Goal: Task Accomplishment & Management: Manage account settings

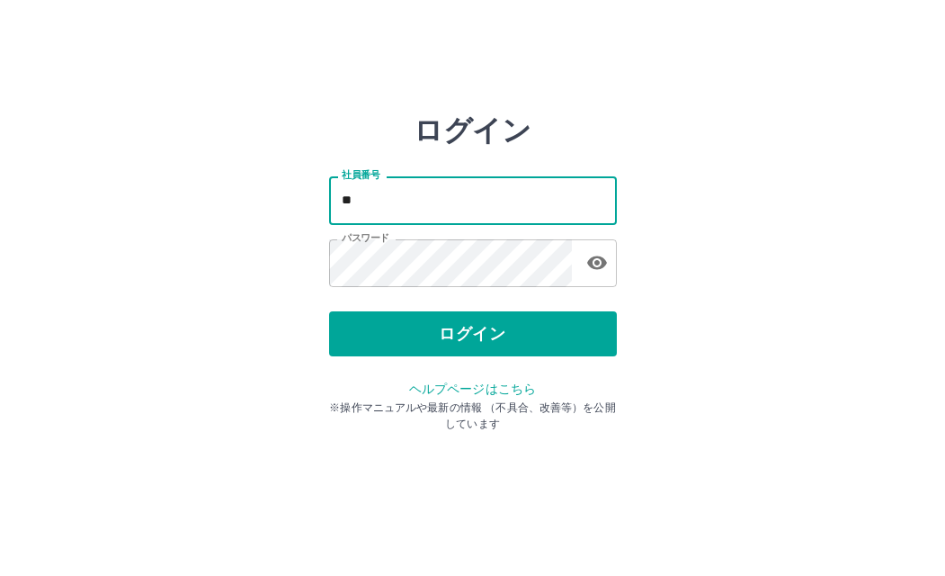
type input "*"
type input "*******"
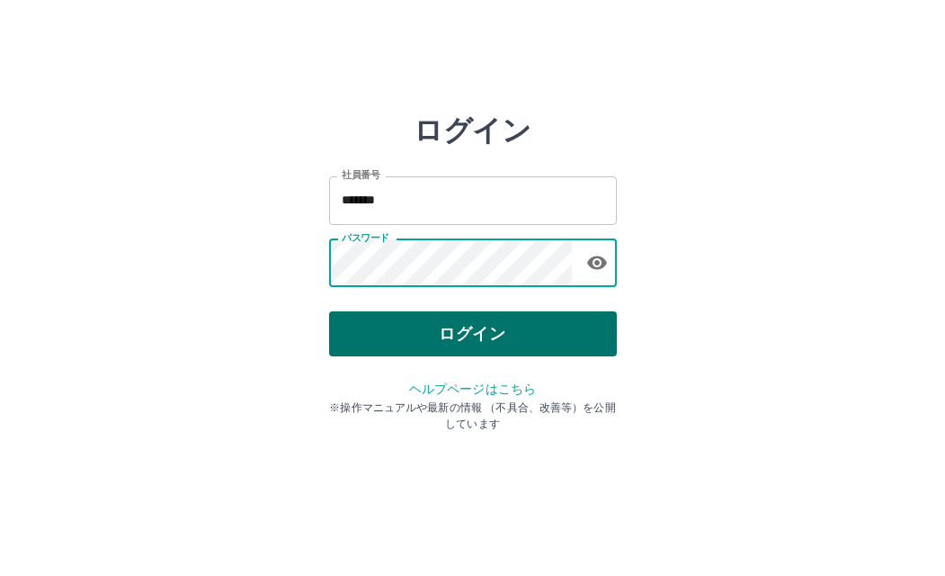
click at [454, 327] on button "ログイン" at bounding box center [473, 333] width 288 height 45
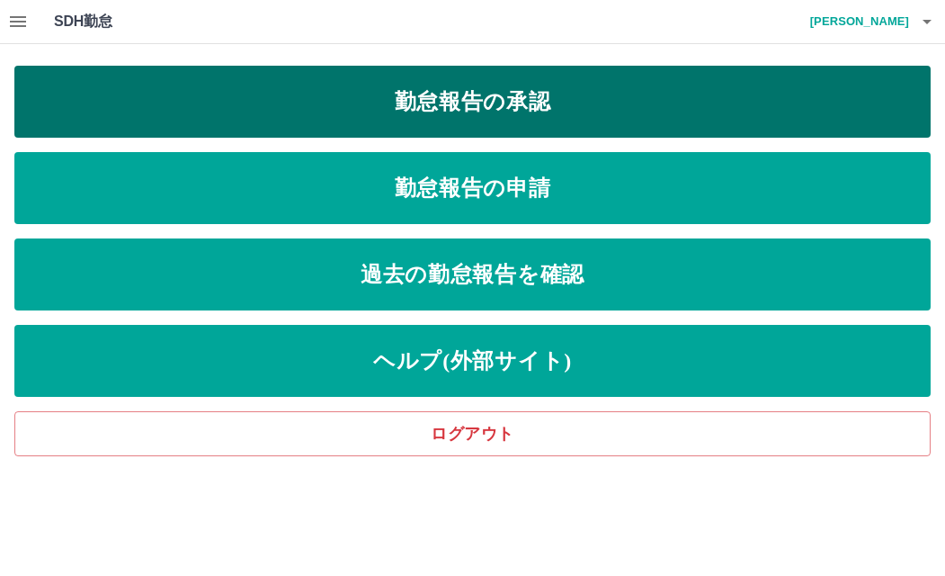
click at [485, 117] on link "勤怠報告の承認" at bounding box center [472, 102] width 916 height 72
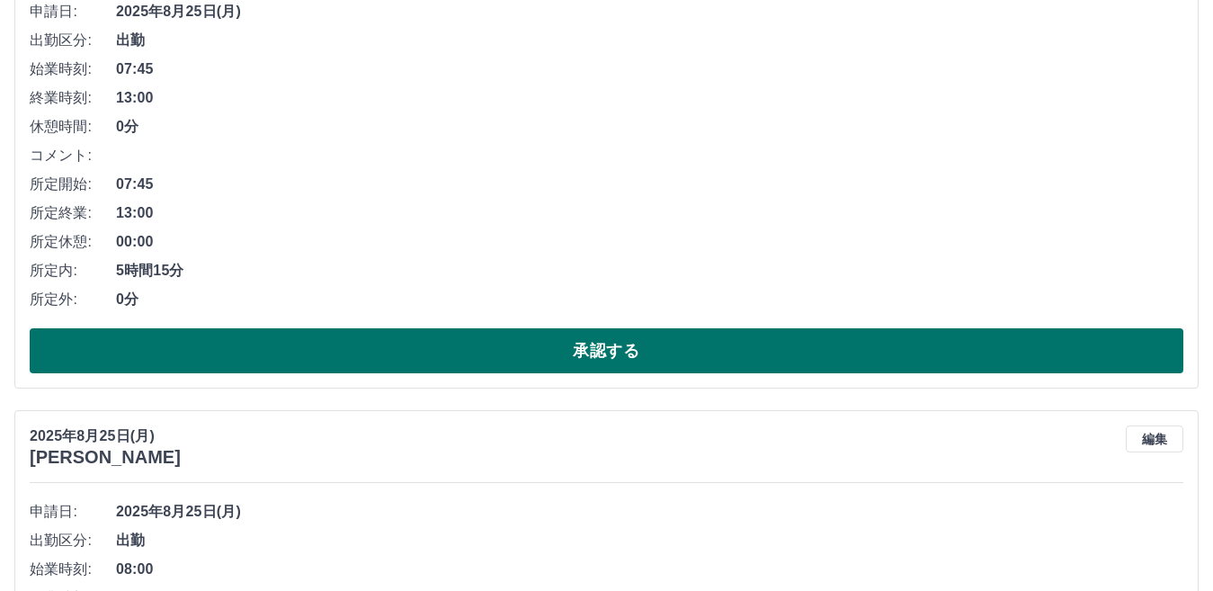
scroll to position [270, 0]
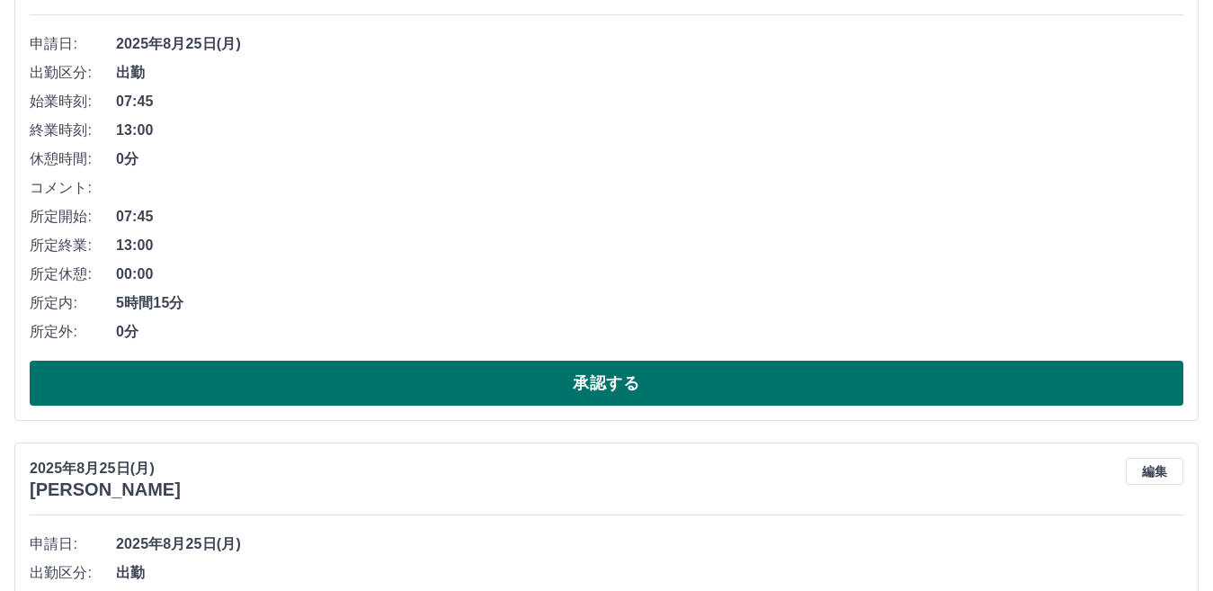
click at [621, 382] on button "承認する" at bounding box center [607, 383] width 1154 height 45
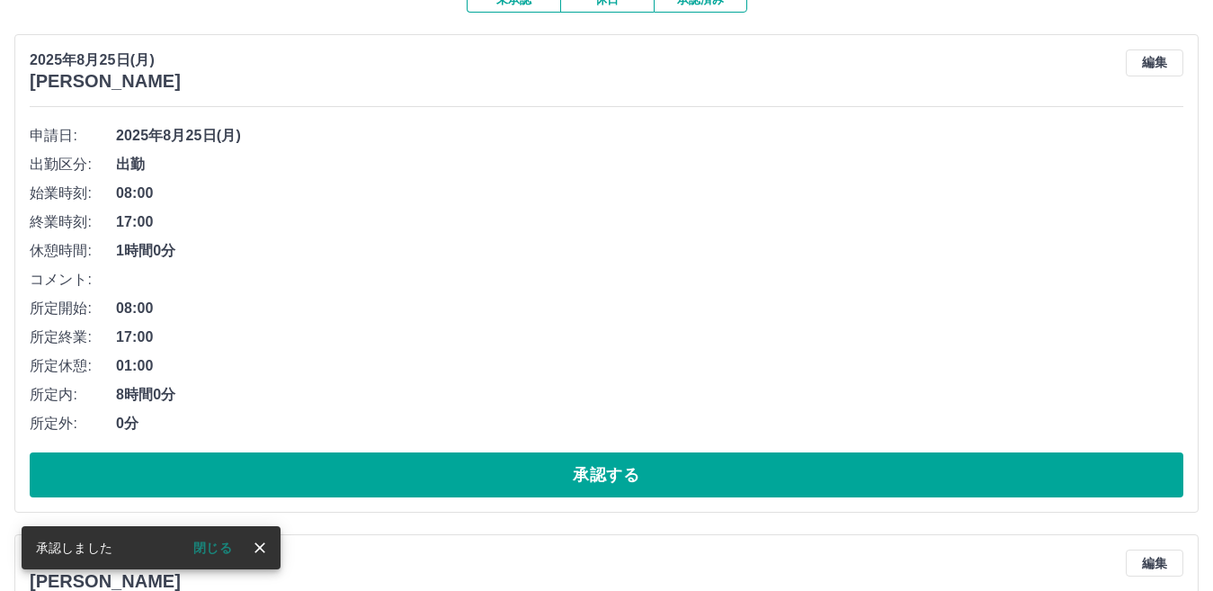
scroll to position [180, 0]
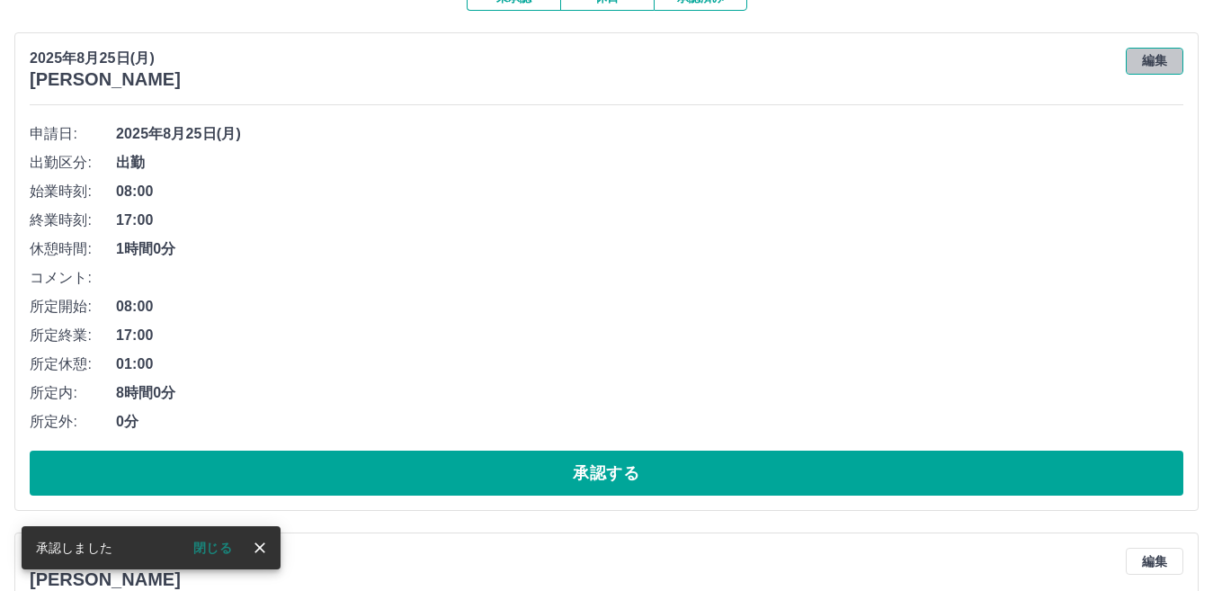
click at [944, 64] on button "編集" at bounding box center [1155, 61] width 58 height 27
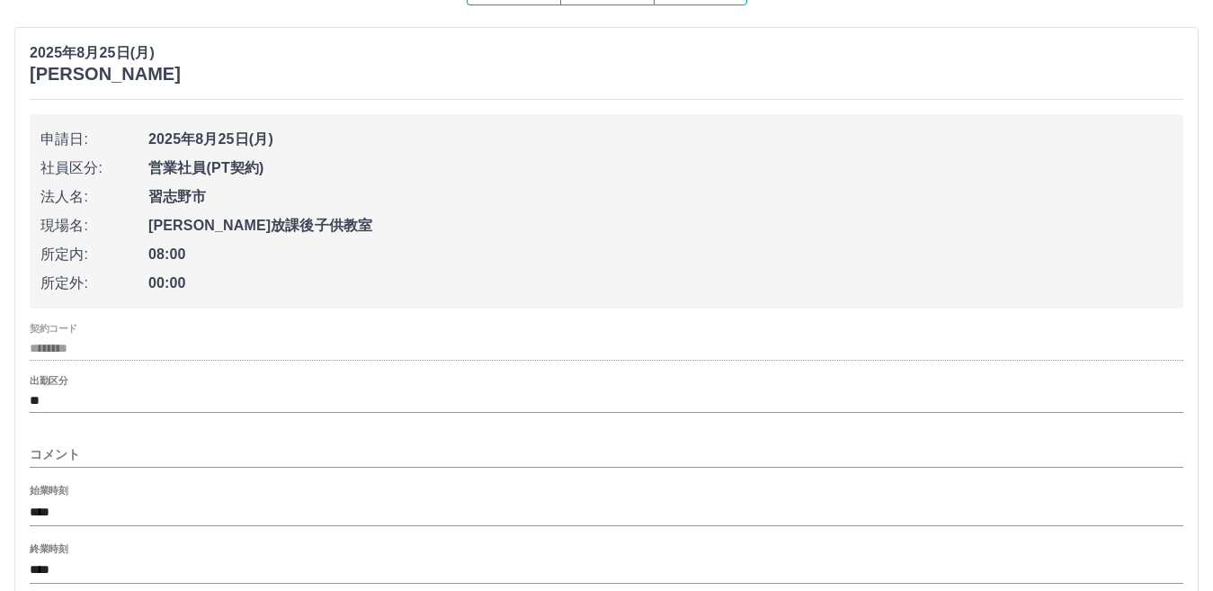
scroll to position [360, 0]
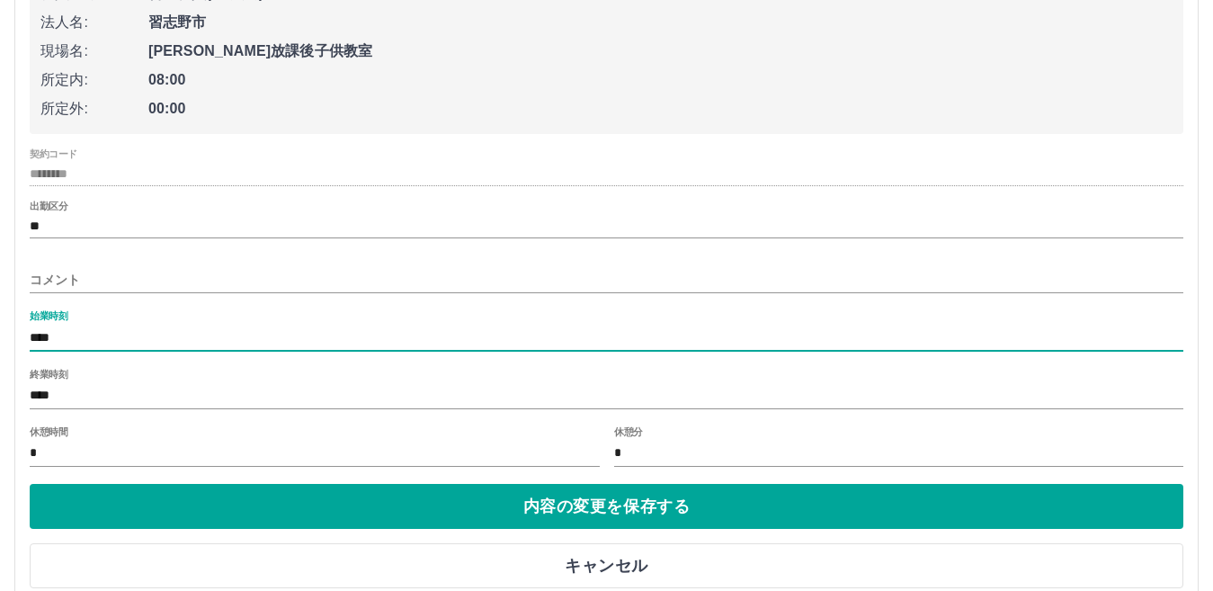
click at [147, 330] on input "****" at bounding box center [607, 338] width 1154 height 26
type input "****"
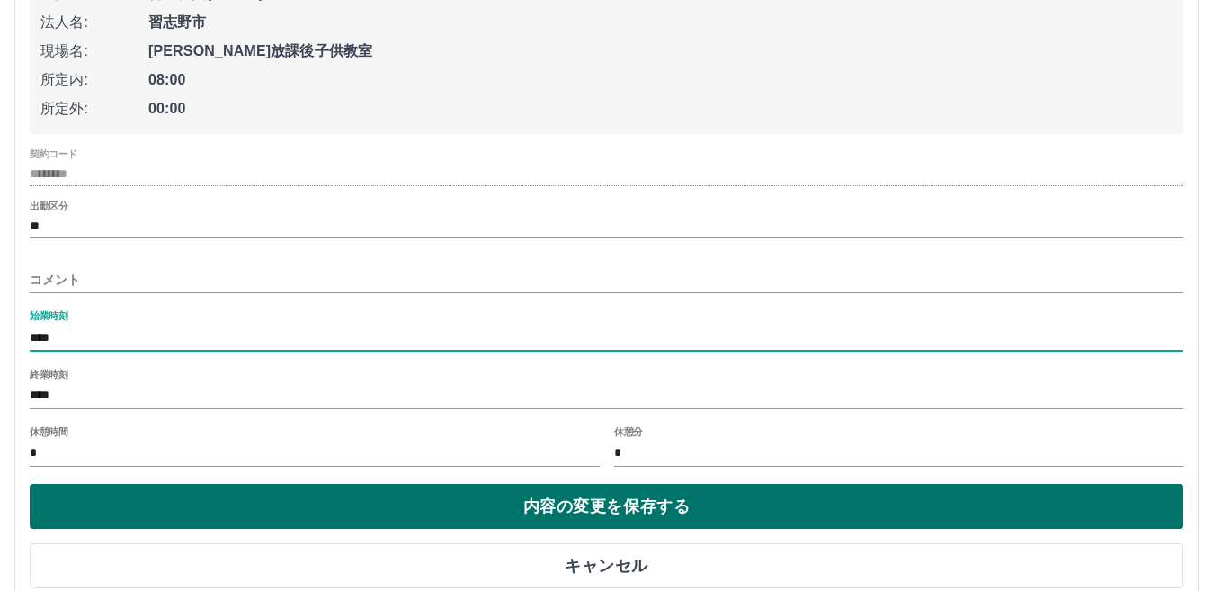
click at [628, 513] on button "内容の変更を保存する" at bounding box center [607, 506] width 1154 height 45
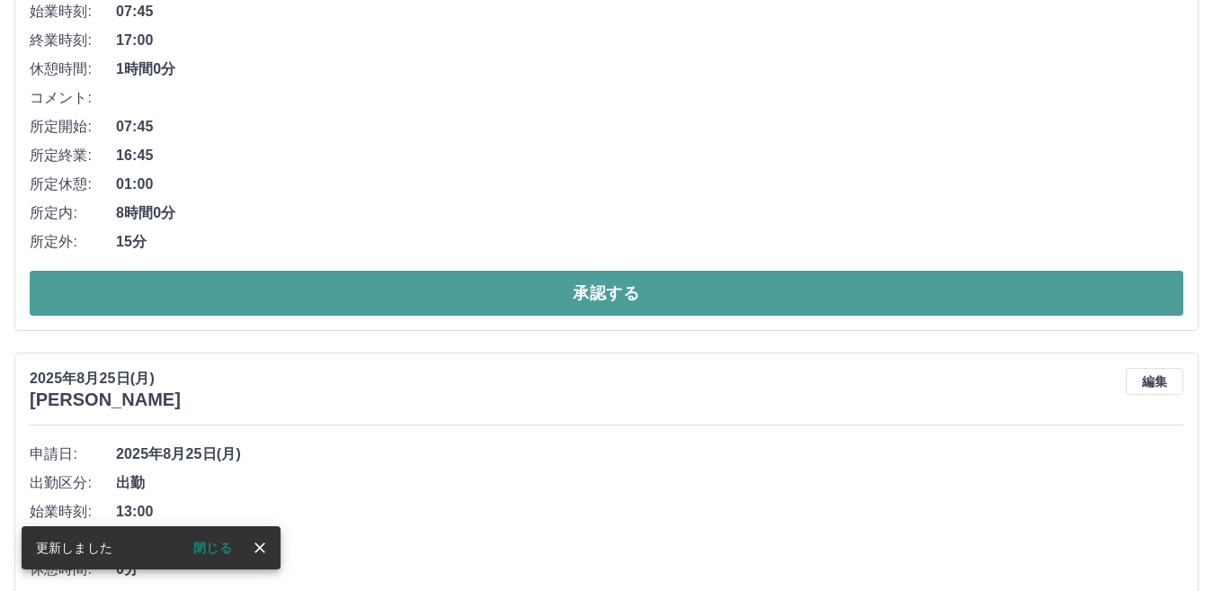
click at [607, 300] on button "承認する" at bounding box center [607, 293] width 1154 height 45
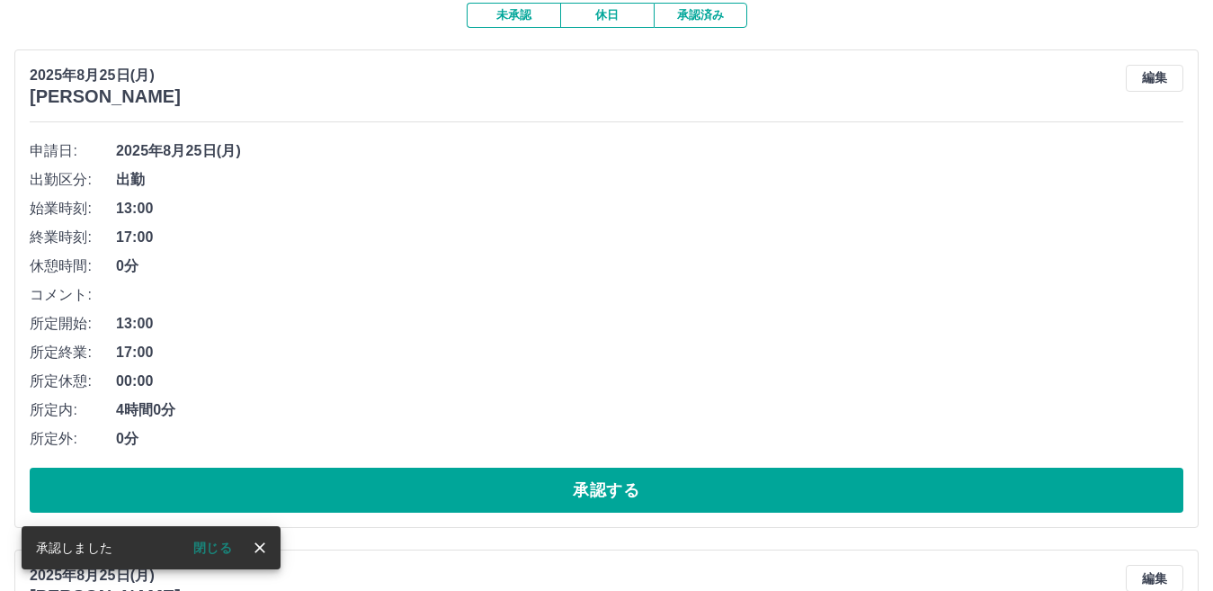
scroll to position [180, 0]
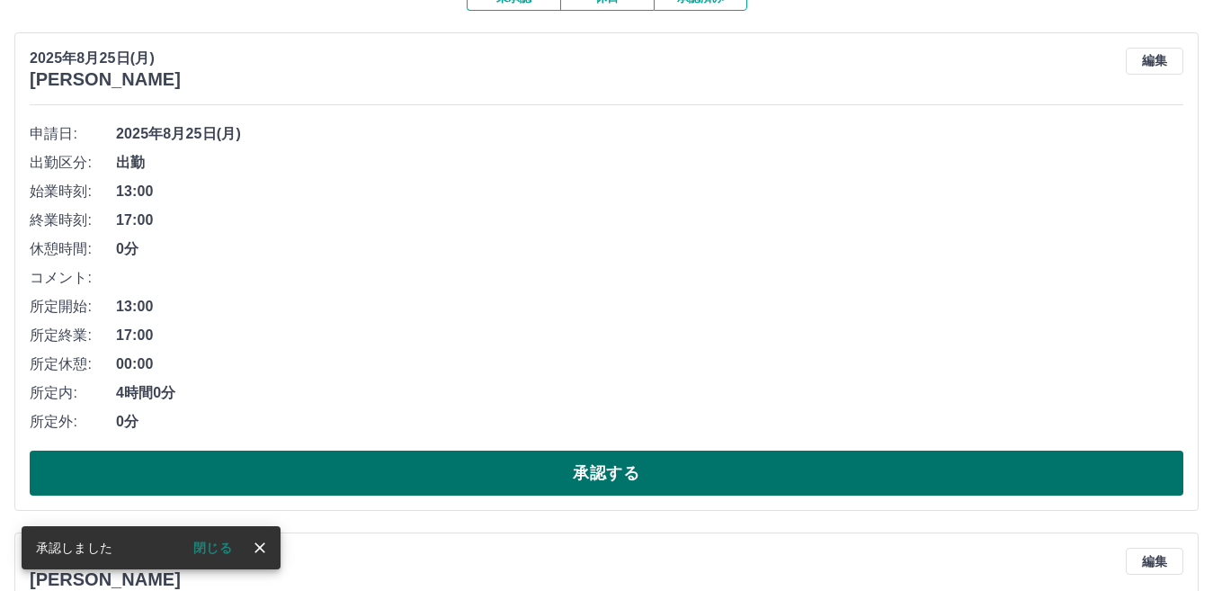
click at [579, 475] on button "承認する" at bounding box center [607, 473] width 1154 height 45
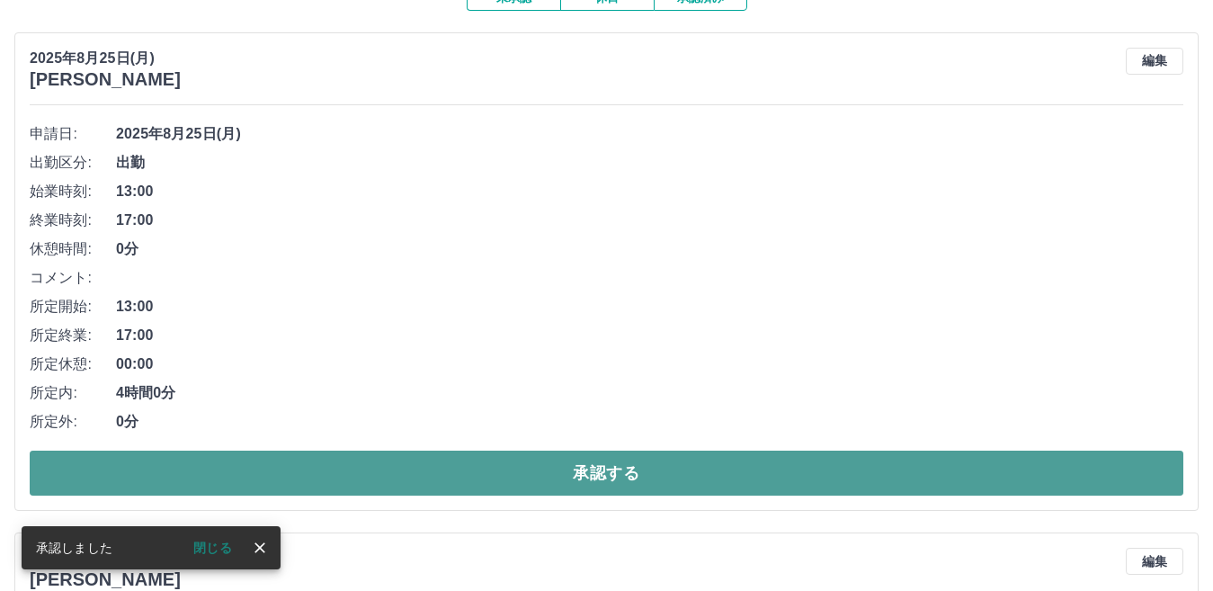
click at [630, 472] on button "承認する" at bounding box center [607, 473] width 1154 height 45
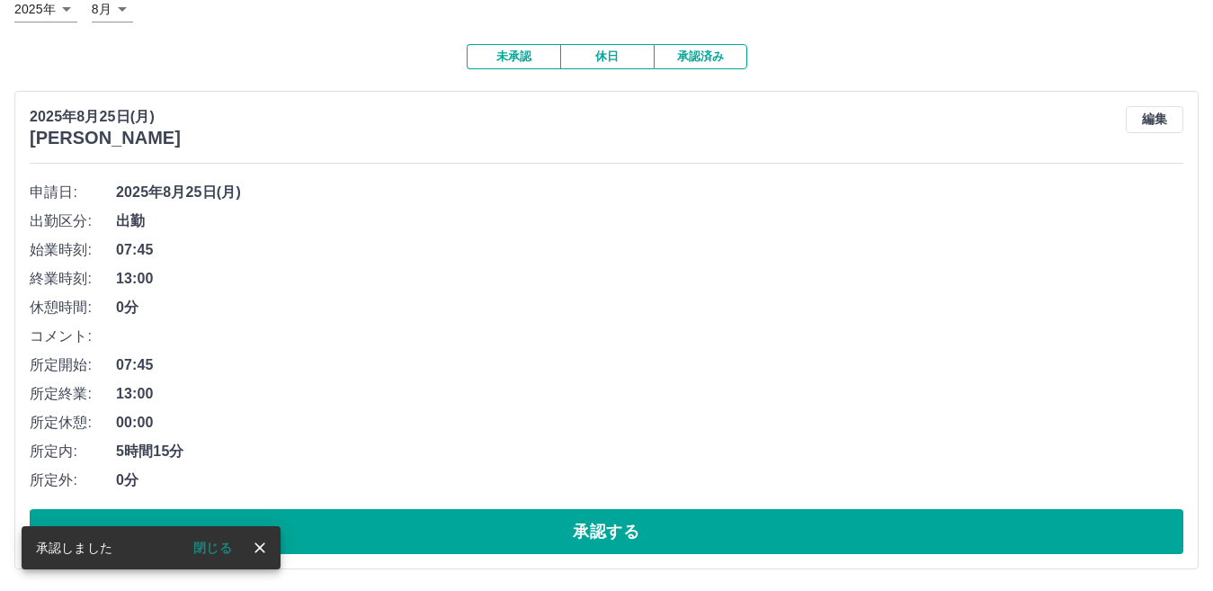
scroll to position [123, 0]
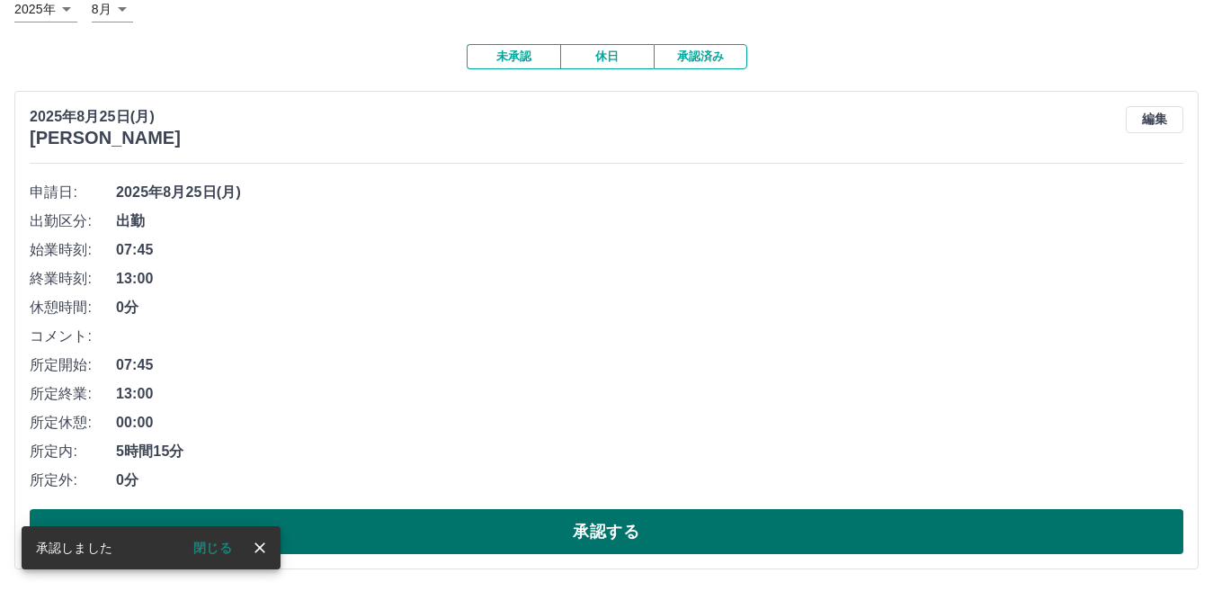
click at [650, 522] on button "承認する" at bounding box center [607, 531] width 1154 height 45
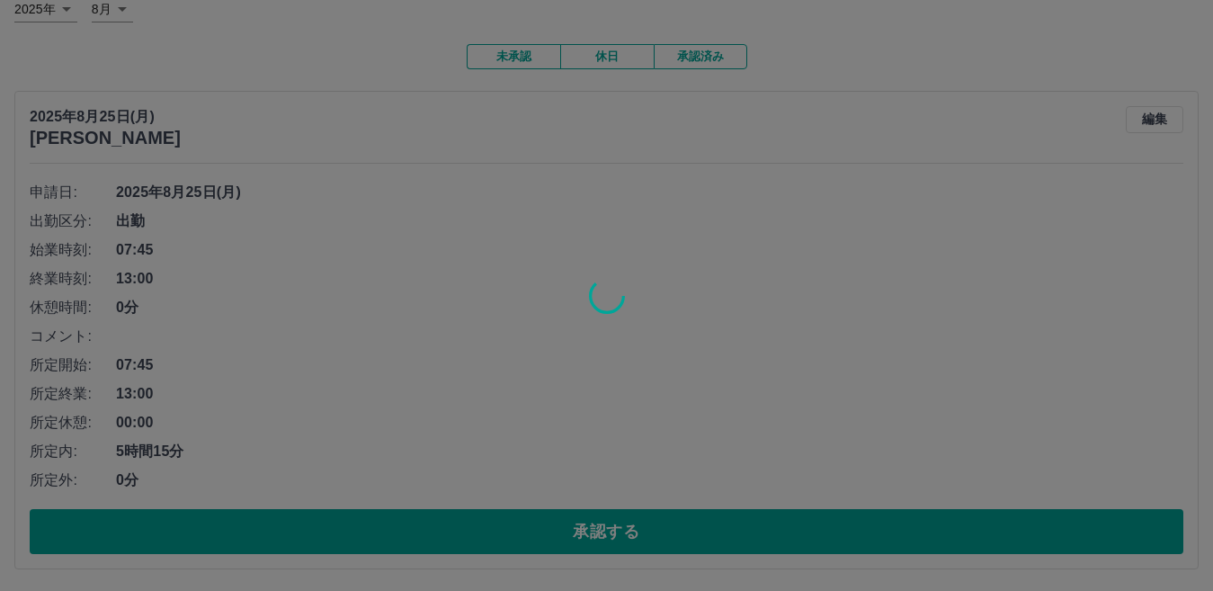
scroll to position [0, 0]
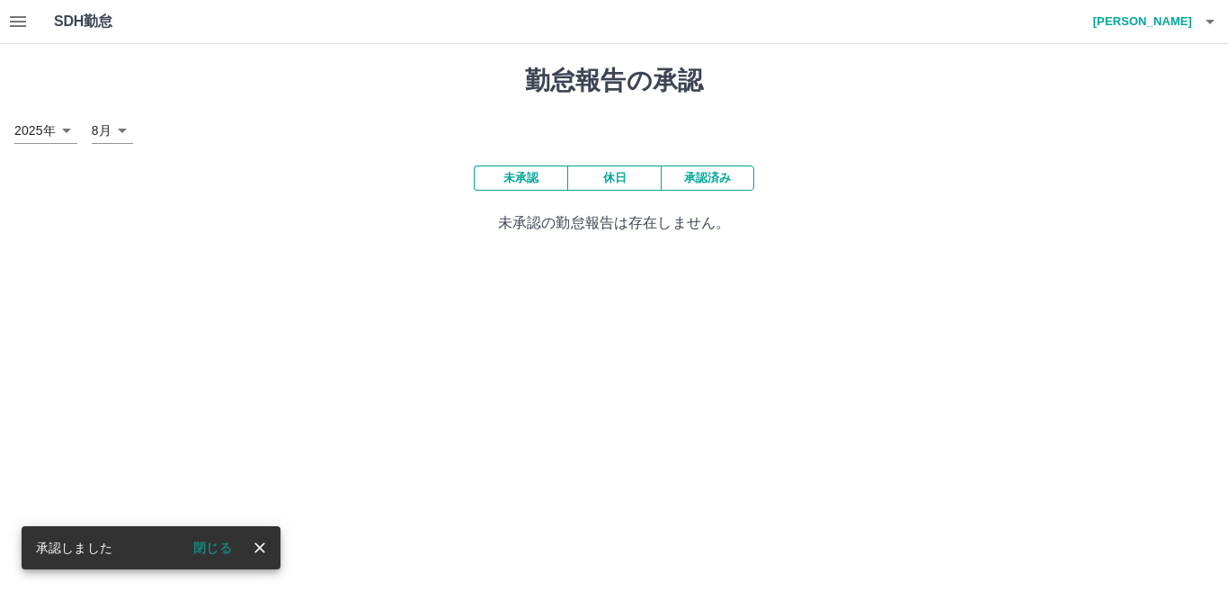
click at [15, 24] on icon "button" at bounding box center [18, 22] width 22 height 22
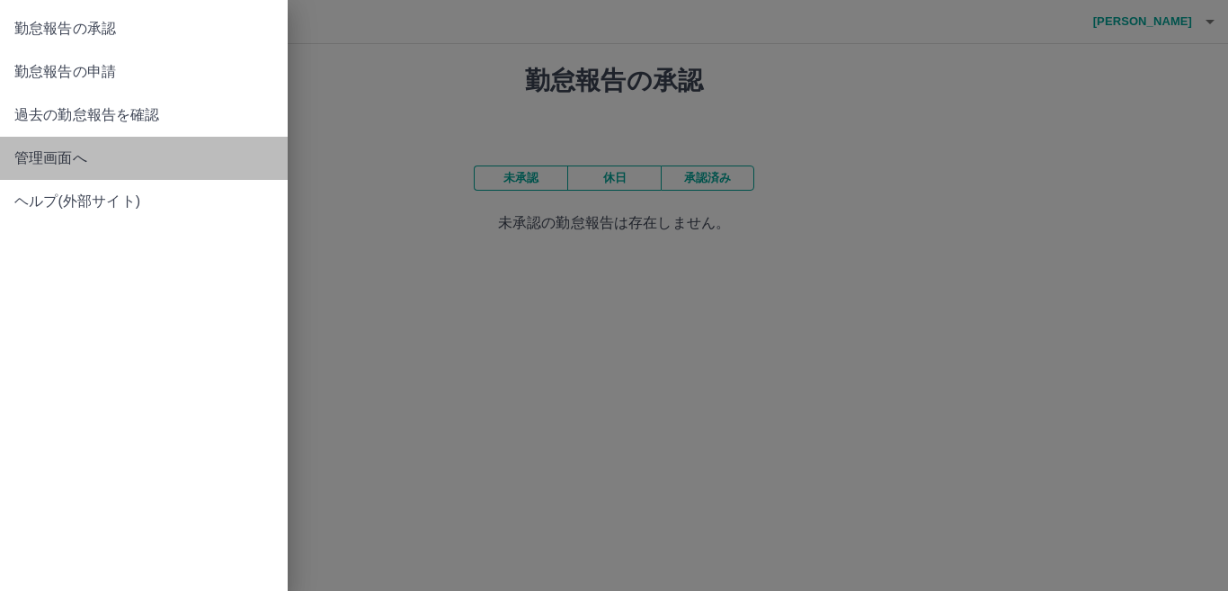
click at [58, 160] on span "管理画面へ" at bounding box center [143, 158] width 259 height 22
